Goal: Task Accomplishment & Management: Use online tool/utility

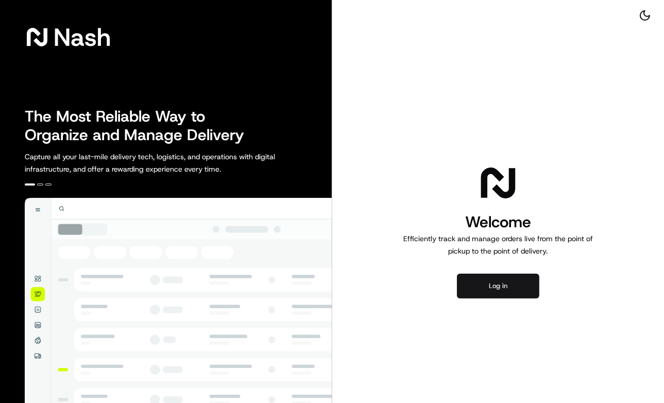
click at [483, 284] on button "Log in" at bounding box center [498, 285] width 82 height 25
